Goal: Task Accomplishment & Management: Use online tool/utility

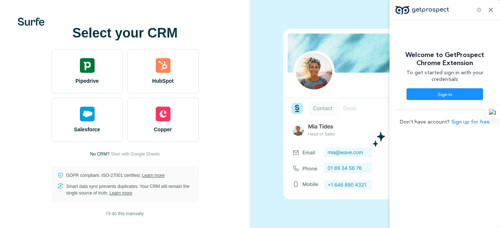
click at [493, 10] on icon at bounding box center [490, 9] width 7 height 7
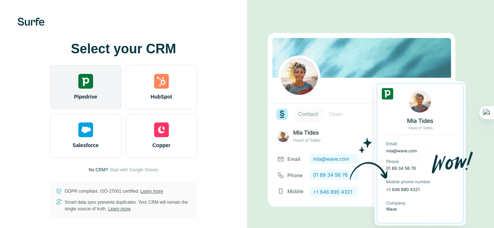
click at [94, 78] on div "Pipedrive" at bounding box center [85, 87] width 71 height 44
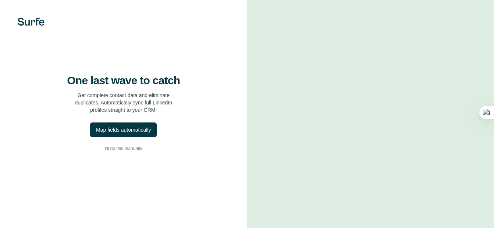
scroll to position [38, 0]
click at [120, 145] on span "I’ll do this manually" at bounding box center [123, 148] width 37 height 7
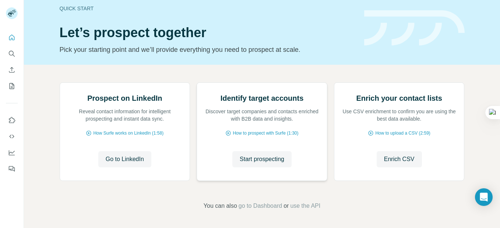
scroll to position [81, 0]
click at [270, 160] on span "Start prospecting" at bounding box center [262, 159] width 45 height 9
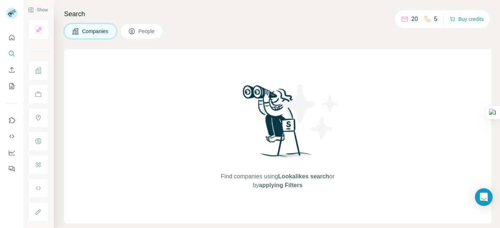
click at [96, 33] on span "Companies" at bounding box center [95, 31] width 27 height 7
click at [9, 53] on icon "Search" at bounding box center [11, 53] width 5 height 5
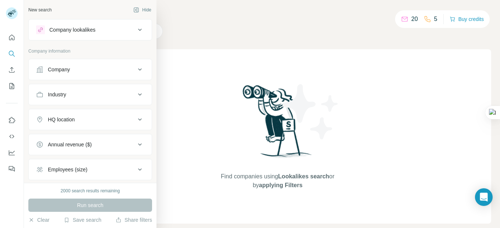
click at [135, 66] on icon at bounding box center [139, 69] width 9 height 9
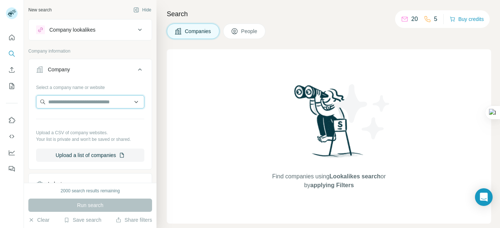
click at [102, 102] on input "text" at bounding box center [90, 101] width 108 height 13
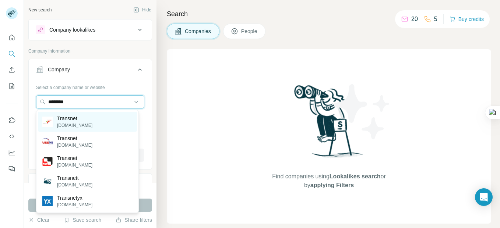
type input "********"
click at [79, 118] on p "Transnet" at bounding box center [74, 118] width 35 height 7
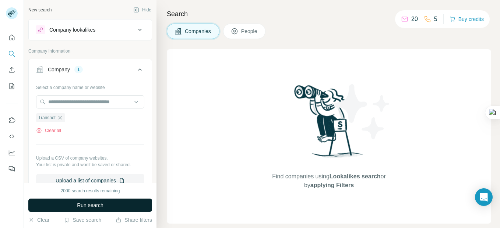
click at [101, 204] on span "Run search" at bounding box center [90, 205] width 26 height 7
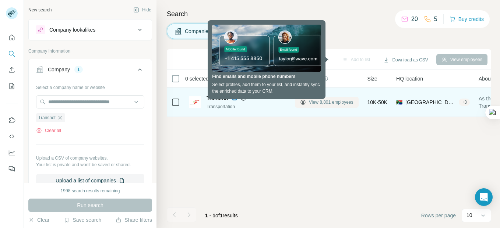
click at [339, 102] on span "View 8,801 employees" at bounding box center [331, 102] width 45 height 7
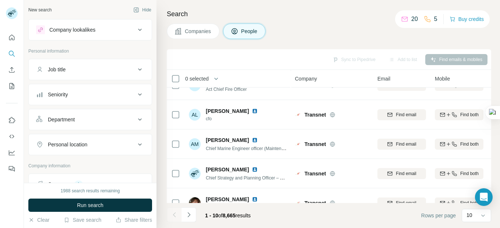
scroll to position [183, 0]
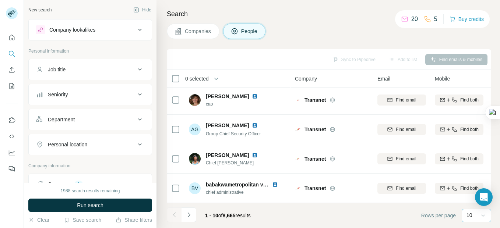
click at [484, 216] on icon at bounding box center [482, 215] width 7 height 7
click at [485, 216] on icon at bounding box center [482, 215] width 7 height 7
click at [190, 215] on icon "Navigate to next page" at bounding box center [188, 214] width 3 height 5
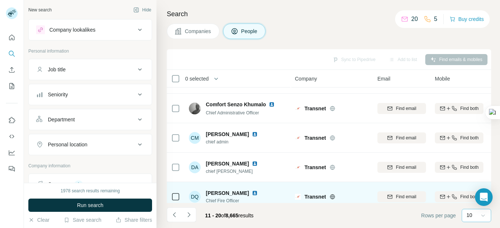
scroll to position [183, 0]
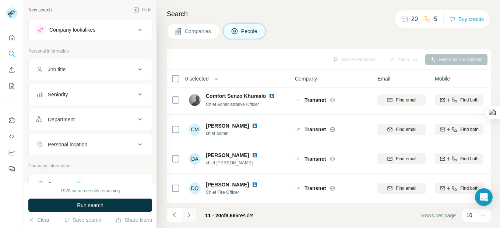
click at [186, 214] on icon "Navigate to next page" at bounding box center [188, 214] width 7 height 7
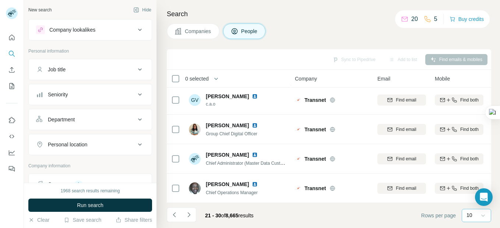
click at [188, 215] on icon "Navigate to next page" at bounding box center [188, 214] width 7 height 7
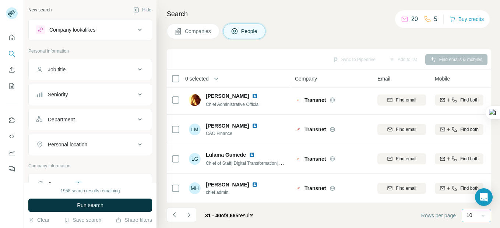
click at [190, 213] on icon "Navigate to next page" at bounding box center [188, 214] width 7 height 7
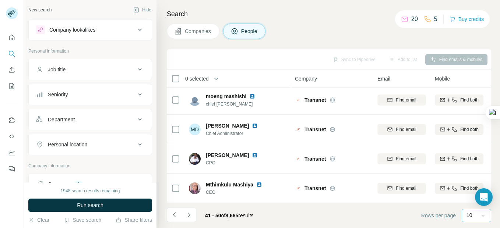
click at [135, 70] on icon at bounding box center [139, 69] width 9 height 9
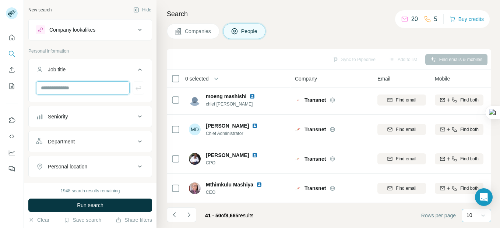
click at [81, 91] on input "text" at bounding box center [82, 87] width 93 height 13
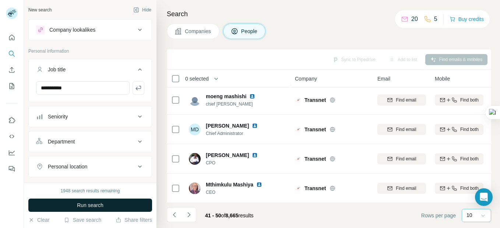
click at [101, 206] on span "Run search" at bounding box center [90, 205] width 26 height 7
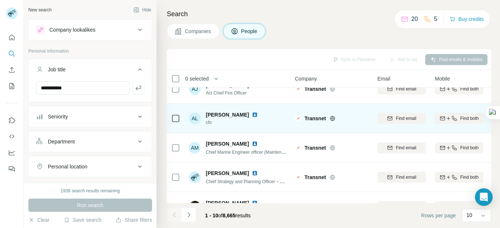
scroll to position [0, 0]
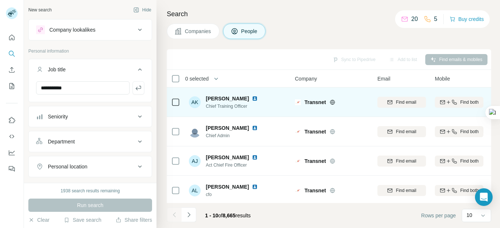
click at [252, 98] on img at bounding box center [255, 99] width 6 height 6
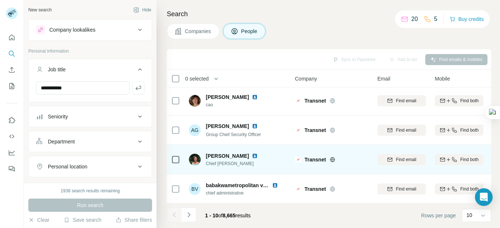
scroll to position [183, 0]
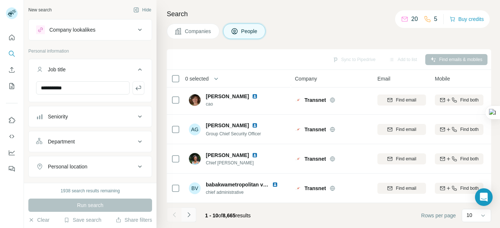
click at [185, 212] on icon "Navigate to next page" at bounding box center [188, 214] width 7 height 7
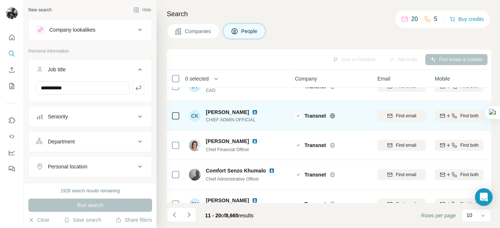
scroll to position [147, 0]
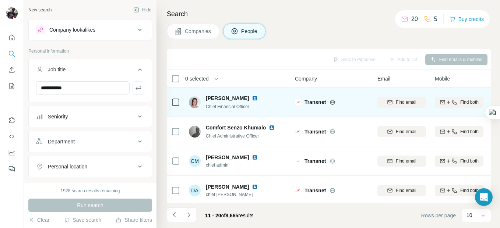
click at [252, 100] on img at bounding box center [255, 98] width 6 height 6
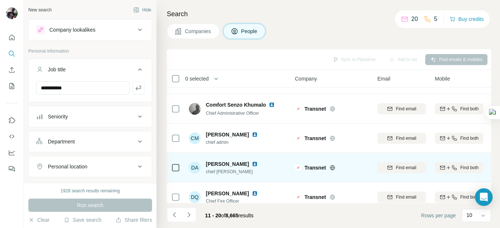
scroll to position [183, 0]
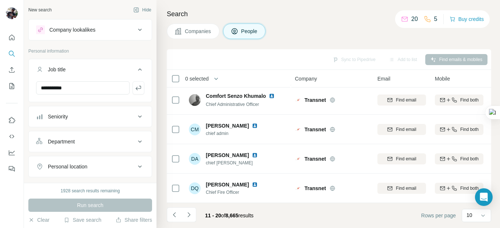
click at [187, 213] on icon "Navigate to next page" at bounding box center [188, 214] width 7 height 7
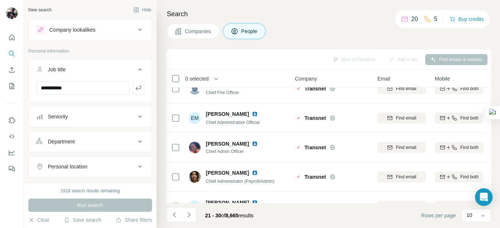
scroll to position [72, 0]
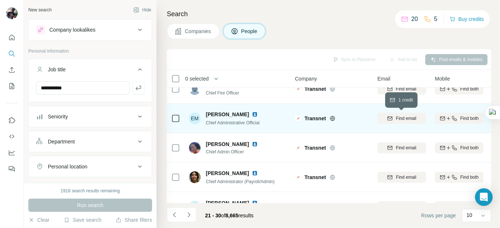
click at [396, 118] on span "Find email" at bounding box center [406, 118] width 20 height 7
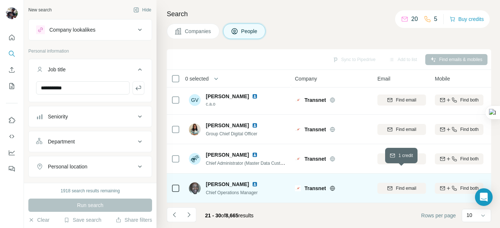
scroll to position [183, 0]
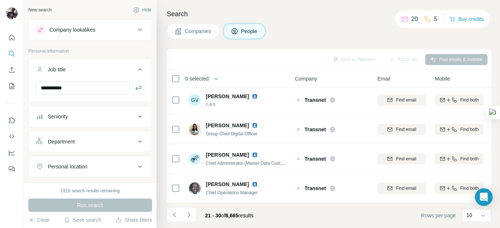
click at [187, 214] on icon "Navigate to next page" at bounding box center [188, 214] width 7 height 7
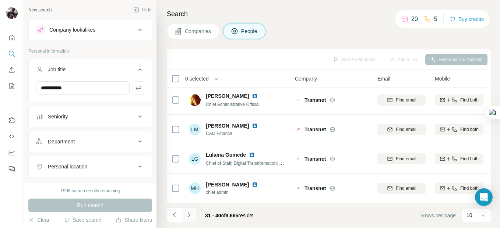
click at [190, 214] on icon "Navigate to next page" at bounding box center [188, 214] width 7 height 7
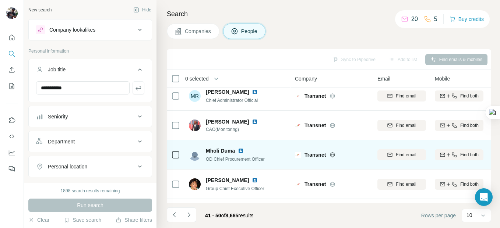
scroll to position [0, 0]
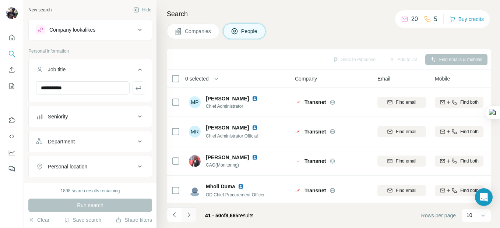
click at [189, 213] on icon "Navigate to next page" at bounding box center [188, 214] width 7 height 7
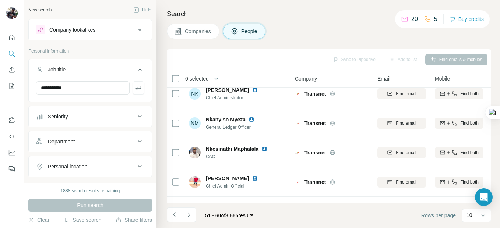
scroll to position [35, 0]
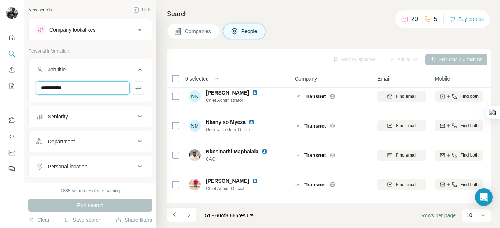
click at [100, 84] on input "**********" at bounding box center [82, 87] width 93 height 13
type input "*"
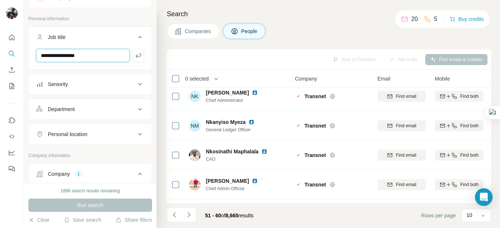
scroll to position [74, 0]
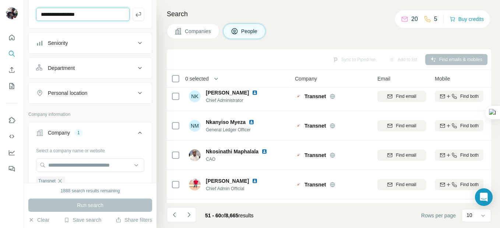
type input "**********"
click at [81, 206] on div "Run search" at bounding box center [90, 205] width 124 height 13
drag, startPoint x: 81, startPoint y: 206, endPoint x: 77, endPoint y: 205, distance: 4.1
click at [77, 205] on div "Run search" at bounding box center [90, 205] width 124 height 13
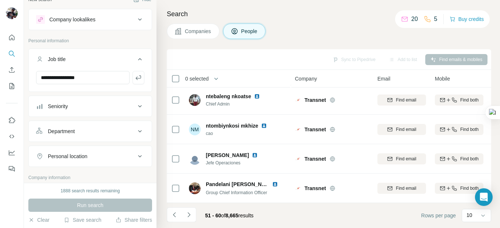
scroll to position [0, 0]
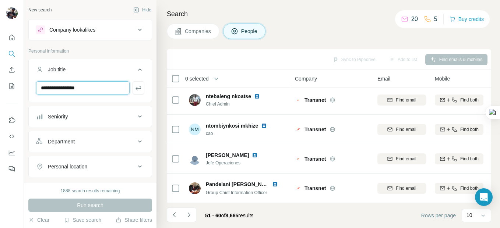
click at [88, 85] on input "**********" at bounding box center [82, 87] width 93 height 13
click at [135, 88] on icon "button" at bounding box center [138, 87] width 7 height 7
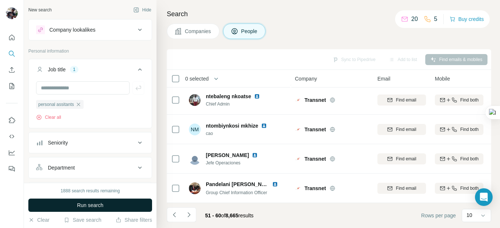
click at [88, 203] on span "Run search" at bounding box center [90, 205] width 26 height 7
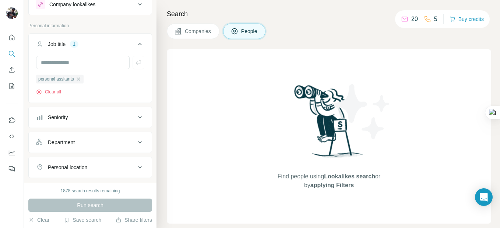
scroll to position [37, 0]
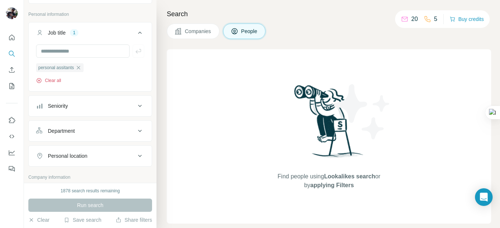
click at [59, 82] on button "Clear all" at bounding box center [48, 80] width 25 height 7
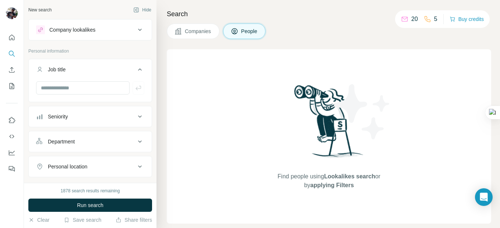
click at [135, 30] on icon at bounding box center [139, 29] width 9 height 9
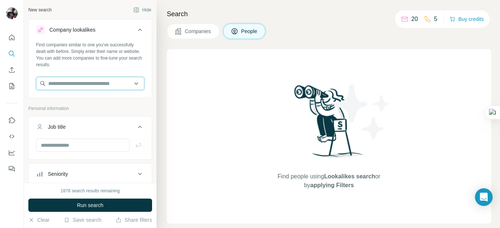
click at [100, 88] on input "text" at bounding box center [90, 83] width 108 height 13
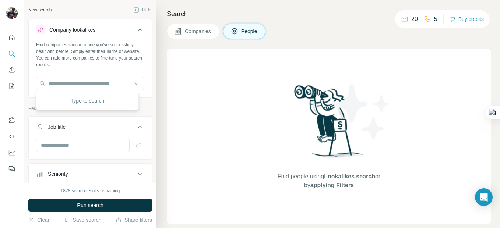
click at [403, 20] on icon at bounding box center [404, 18] width 7 height 7
click at [407, 17] on div "20" at bounding box center [409, 19] width 17 height 9
click at [466, 19] on button "Buy credits" at bounding box center [466, 19] width 34 height 10
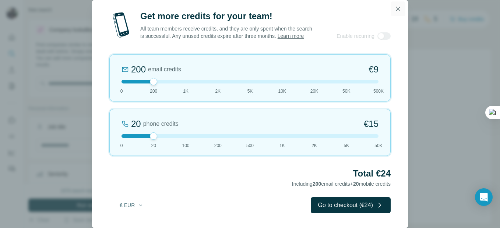
click at [399, 8] on icon "button" at bounding box center [397, 8] width 7 height 7
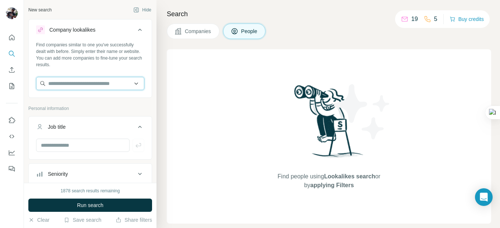
click at [77, 86] on input "text" at bounding box center [90, 83] width 108 height 13
click at [87, 83] on input "text" at bounding box center [90, 83] width 108 height 13
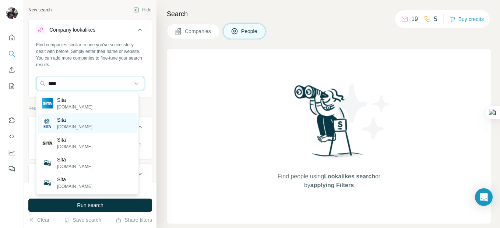
type input "****"
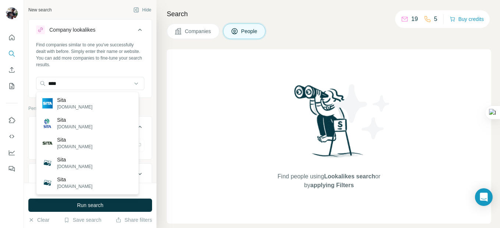
click at [65, 120] on p "Sita" at bounding box center [74, 119] width 35 height 7
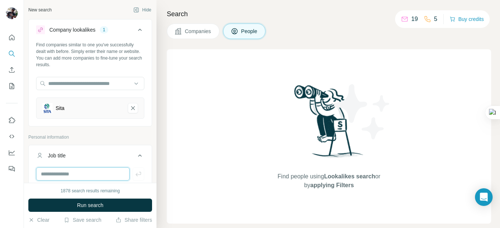
click at [50, 174] on input "text" at bounding box center [82, 173] width 93 height 13
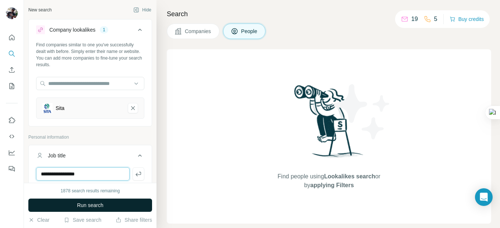
type input "**********"
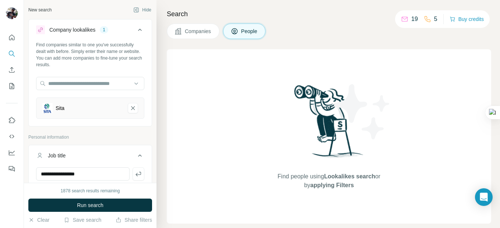
click at [87, 203] on span "Run search" at bounding box center [90, 205] width 26 height 7
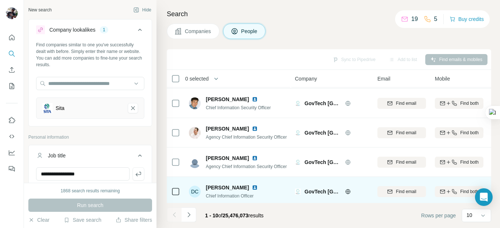
scroll to position [183, 0]
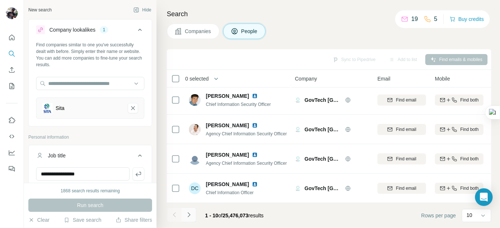
click at [190, 215] on icon "Navigate to next page" at bounding box center [188, 214] width 7 height 7
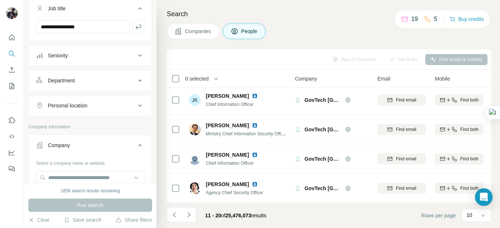
click at [191, 215] on icon "Navigate to next page" at bounding box center [188, 214] width 7 height 7
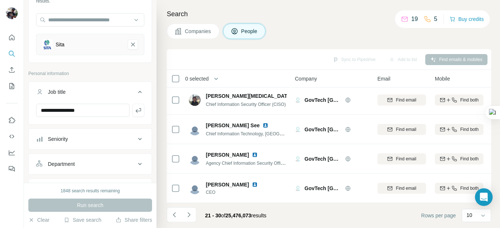
scroll to position [0, 0]
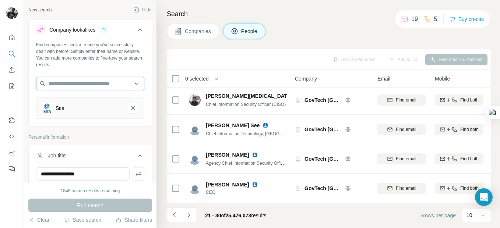
click at [132, 83] on input "text" at bounding box center [90, 83] width 108 height 13
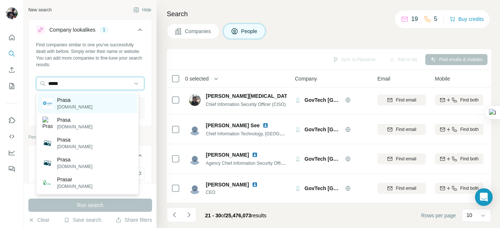
type input "*****"
click at [73, 105] on p "[DOMAIN_NAME]" at bounding box center [74, 107] width 35 height 7
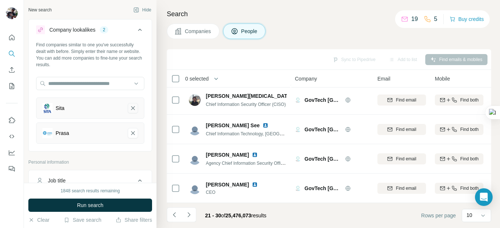
click at [131, 107] on icon "Sita-remove-button" at bounding box center [133, 108] width 4 height 4
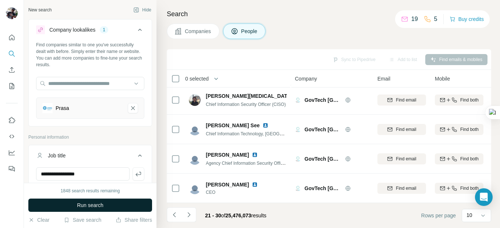
click at [87, 205] on span "Run search" at bounding box center [90, 205] width 26 height 7
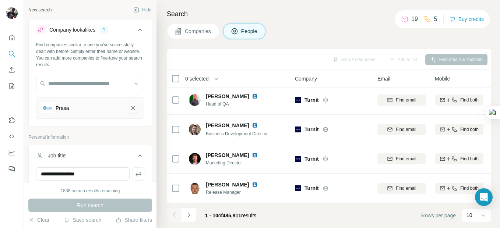
click at [130, 108] on icon "Prasa-remove-button" at bounding box center [133, 108] width 7 height 7
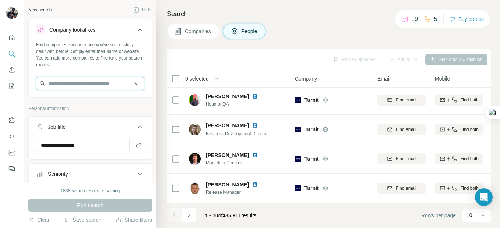
click at [72, 84] on input "text" at bounding box center [90, 83] width 108 height 13
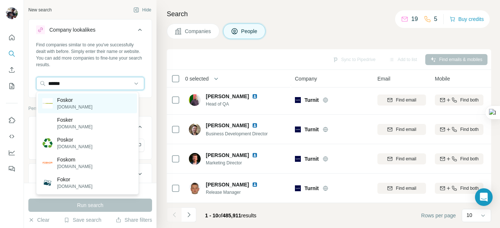
type input "******"
click at [67, 106] on p "[DOMAIN_NAME]" at bounding box center [74, 107] width 35 height 7
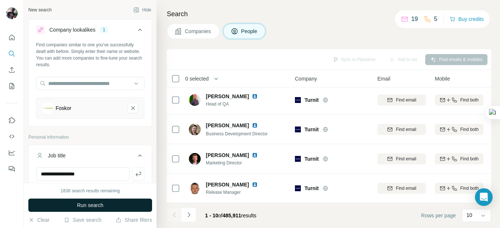
click at [89, 207] on span "Run search" at bounding box center [90, 205] width 26 height 7
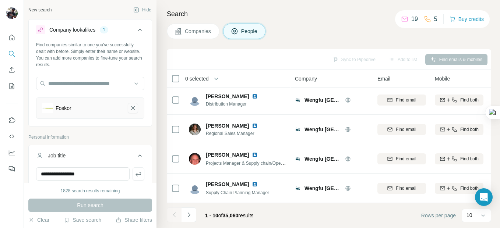
click at [130, 107] on icon "Foskor-remove-button" at bounding box center [133, 108] width 7 height 7
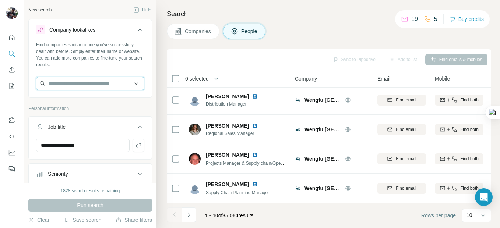
click at [65, 89] on input "text" at bounding box center [90, 83] width 108 height 13
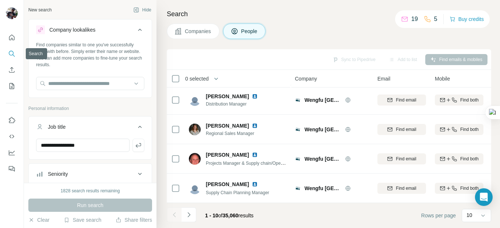
click at [10, 53] on icon "Search" at bounding box center [11, 53] width 7 height 7
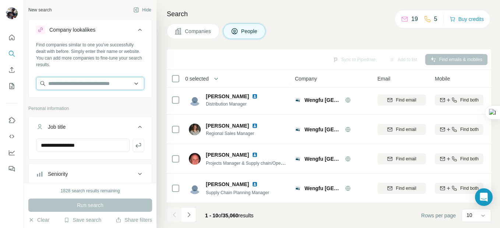
click at [68, 87] on input "text" at bounding box center [90, 83] width 108 height 13
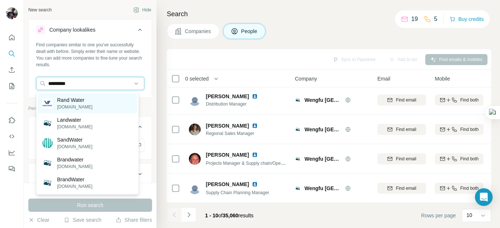
type input "*********"
click at [72, 104] on p "[DOMAIN_NAME]" at bounding box center [74, 107] width 35 height 7
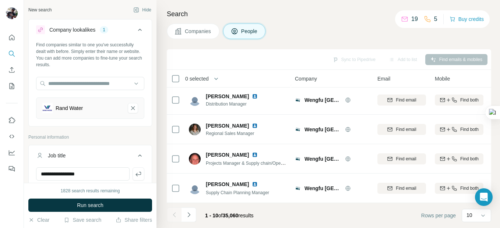
click at [202, 29] on span "Companies" at bounding box center [198, 31] width 27 height 7
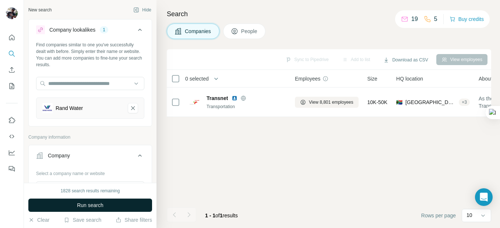
click at [95, 206] on span "Run search" at bounding box center [90, 205] width 26 height 7
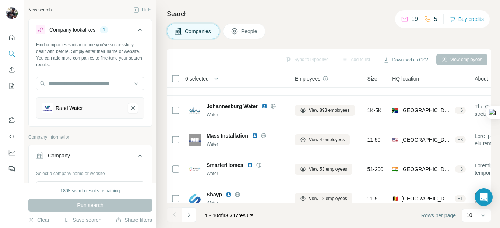
scroll to position [18, 0]
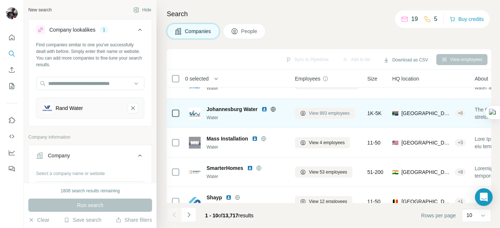
click at [333, 115] on span "View 893 employees" at bounding box center [329, 113] width 41 height 7
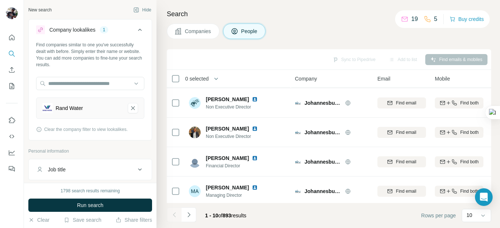
scroll to position [183, 0]
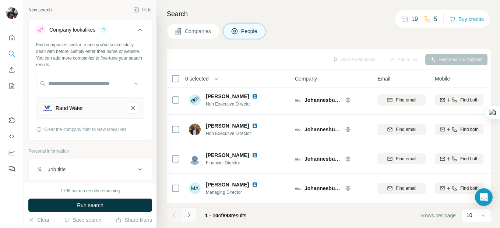
click at [189, 214] on icon "Navigate to next page" at bounding box center [188, 214] width 3 height 5
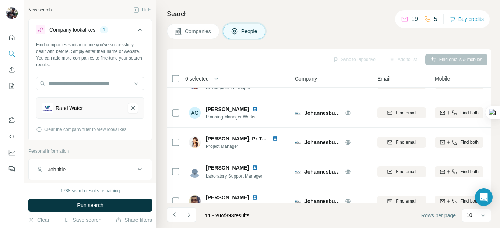
scroll to position [75, 0]
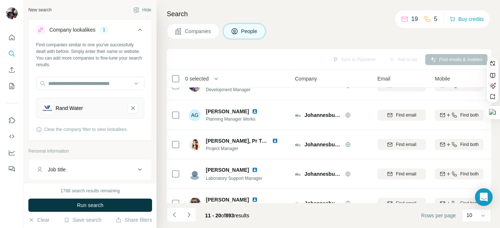
click at [488, 105] on div at bounding box center [492, 80] width 15 height 52
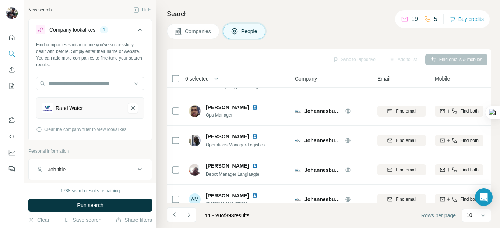
scroll to position [183, 0]
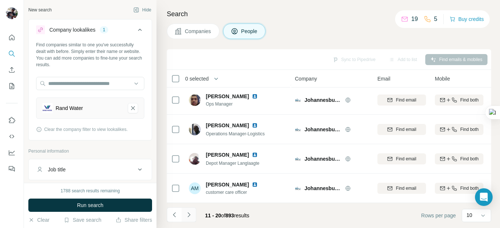
click at [187, 216] on icon "Navigate to next page" at bounding box center [188, 214] width 7 height 7
click at [189, 215] on icon "Navigate to next page" at bounding box center [188, 214] width 7 height 7
click at [190, 212] on icon "Navigate to next page" at bounding box center [188, 214] width 7 height 7
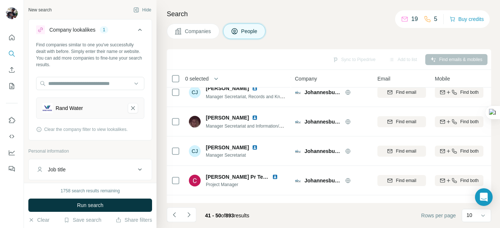
scroll to position [99, 0]
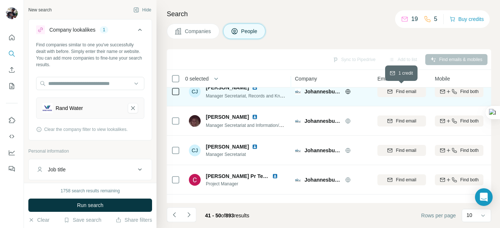
click at [399, 92] on span "Find email" at bounding box center [406, 91] width 20 height 7
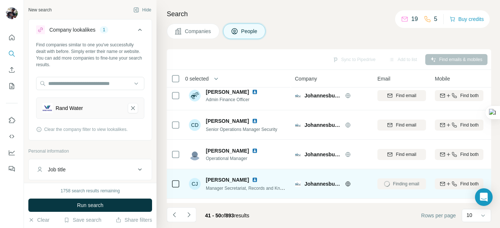
scroll to position [0, 0]
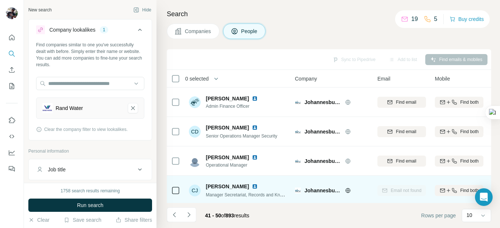
click at [255, 187] on img at bounding box center [255, 187] width 6 height 6
